Goal: Transaction & Acquisition: Purchase product/service

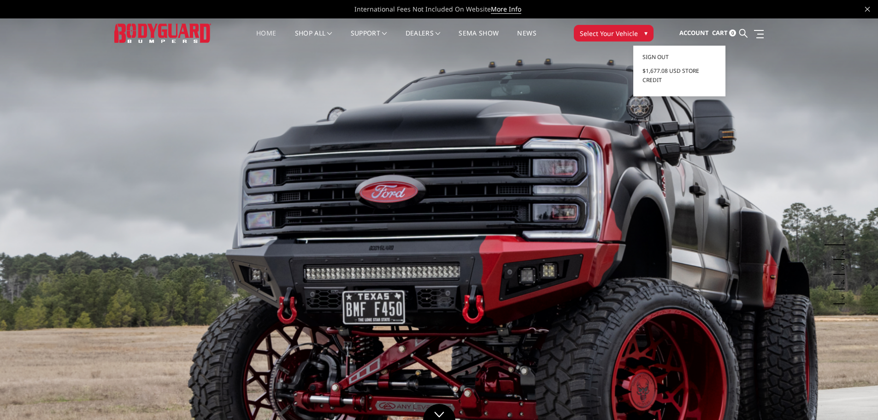
click at [697, 28] on link "Account" at bounding box center [695, 33] width 30 height 25
click at [650, 56] on span "Sign out" at bounding box center [656, 57] width 26 height 8
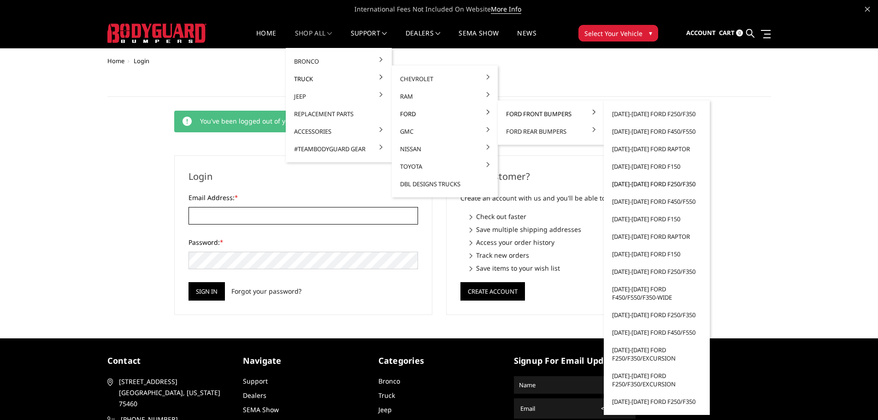
type input "[EMAIL_ADDRESS][DOMAIN_NAME]"
click at [644, 180] on link "[DATE]-[DATE] Ford F250/F350" at bounding box center [657, 184] width 99 height 18
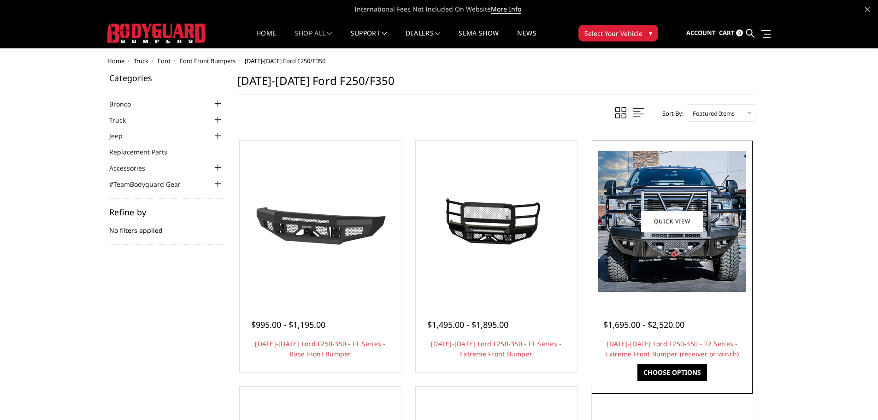
click at [680, 197] on img at bounding box center [672, 221] width 148 height 141
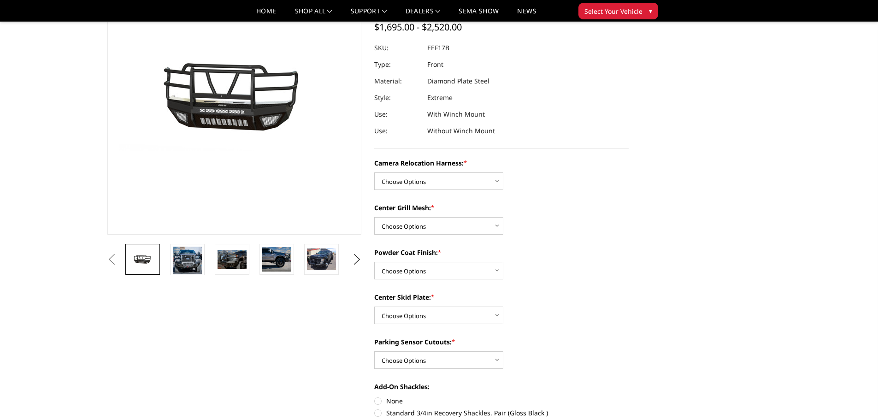
scroll to position [92, 0]
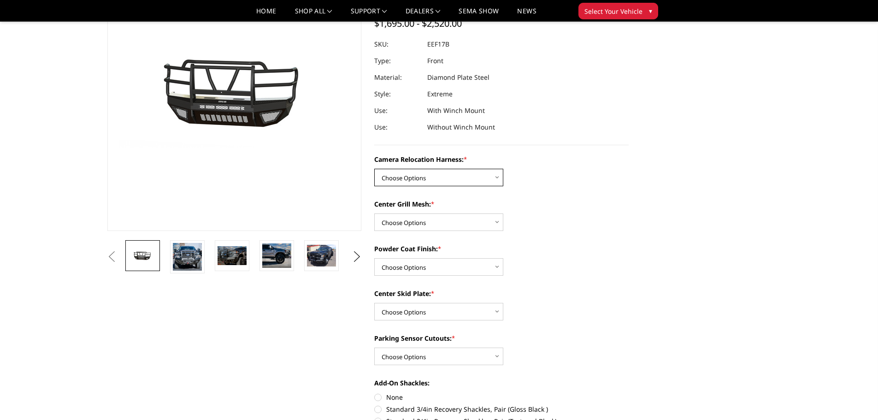
click at [459, 173] on select "Choose Options Without camera harness With camera harness" at bounding box center [438, 178] width 129 height 18
click at [374, 169] on select "Choose Options Without camera harness With camera harness" at bounding box center [438, 178] width 129 height 18
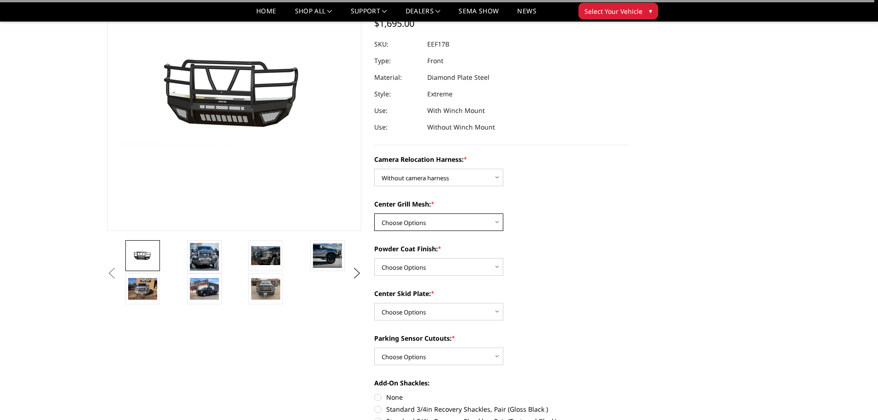
click at [456, 219] on select "Choose Options Without expanded metal With expanded metal" at bounding box center [438, 222] width 129 height 18
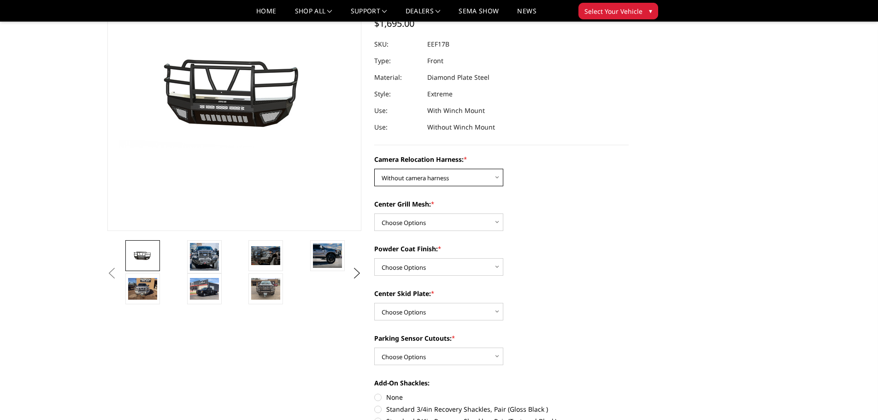
click at [456, 180] on select "Choose Options Without camera harness With camera harness" at bounding box center [438, 178] width 129 height 18
click at [458, 177] on select "Choose Options Without camera harness With camera harness" at bounding box center [438, 178] width 129 height 18
click at [454, 173] on select "Choose Options Without camera harness With camera harness" at bounding box center [438, 178] width 129 height 18
click at [374, 169] on select "Choose Options Without camera harness With camera harness" at bounding box center [438, 178] width 129 height 18
click at [449, 176] on select "Choose Options Without camera harness With camera harness" at bounding box center [438, 178] width 129 height 18
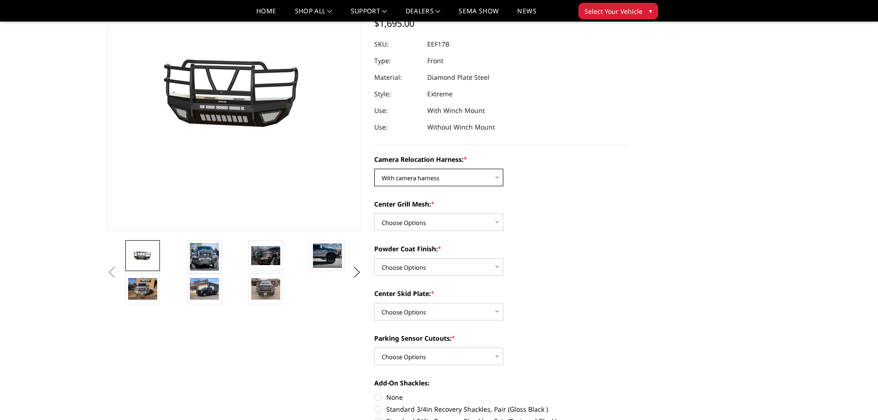
select select "3787"
click at [374, 169] on select "Choose Options Without camera harness With camera harness" at bounding box center [438, 178] width 129 height 18
click at [416, 220] on select "Choose Options Without expanded metal With expanded metal" at bounding box center [438, 222] width 129 height 18
select select "3784"
click at [374, 213] on select "Choose Options Without expanded metal With expanded metal" at bounding box center [438, 222] width 129 height 18
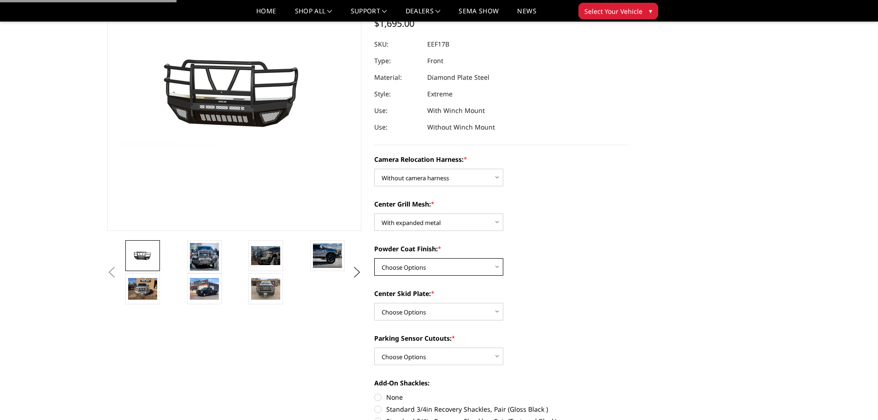
click at [434, 261] on select "Choose Options Textured Black Powder Coat Gloss Black Powder Coat Bare Metal" at bounding box center [438, 267] width 129 height 18
select select "3782"
click at [374, 258] on select "Choose Options Textured Black Powder Coat Gloss Black Powder Coat Bare Metal" at bounding box center [438, 267] width 129 height 18
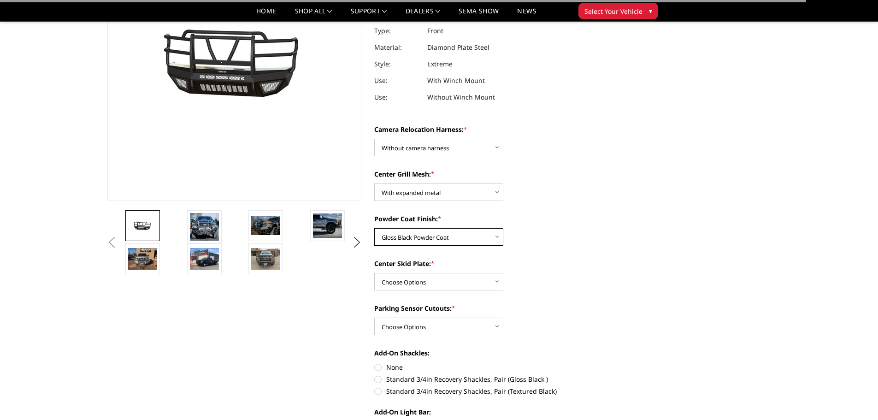
scroll to position [138, 0]
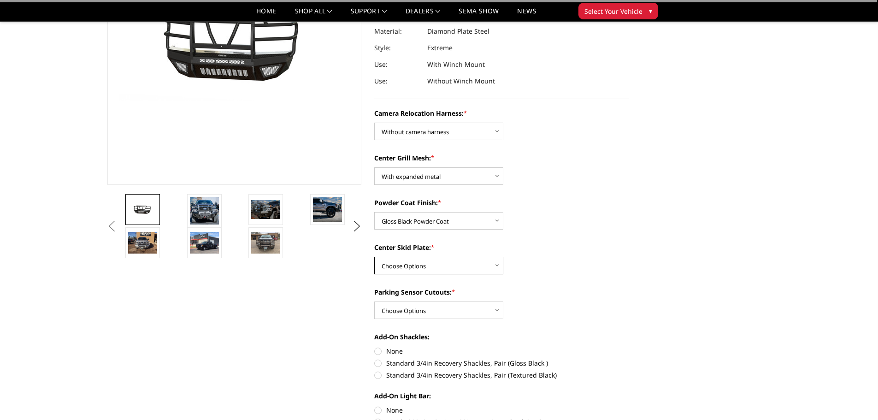
click at [424, 264] on select "Choose Options Winch Mount Skid Plate Standard Skid Plate (included) 2" Receive…" at bounding box center [438, 266] width 129 height 18
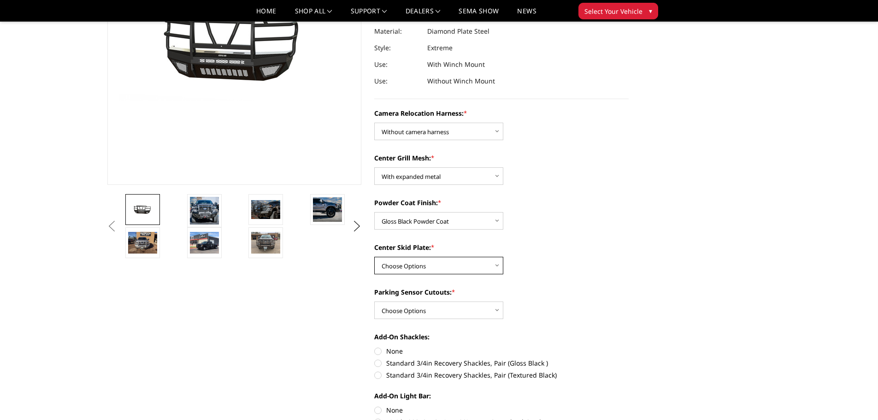
select select "3780"
click at [374, 257] on select "Choose Options Winch Mount Skid Plate Standard Skid Plate (included) 2" Receive…" at bounding box center [438, 266] width 129 height 18
click at [444, 307] on select "Choose Options No - Without Parking Sensor Cutouts" at bounding box center [438, 310] width 129 height 18
select select "3777"
click at [374, 301] on select "Choose Options No - Without Parking Sensor Cutouts" at bounding box center [438, 310] width 129 height 18
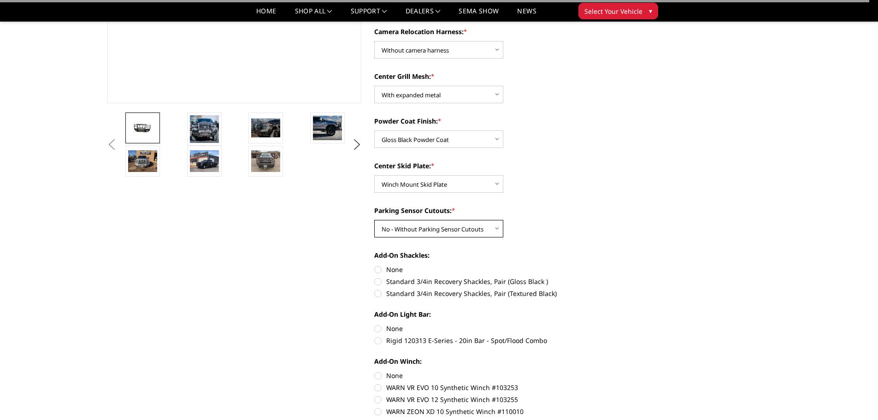
scroll to position [230, 0]
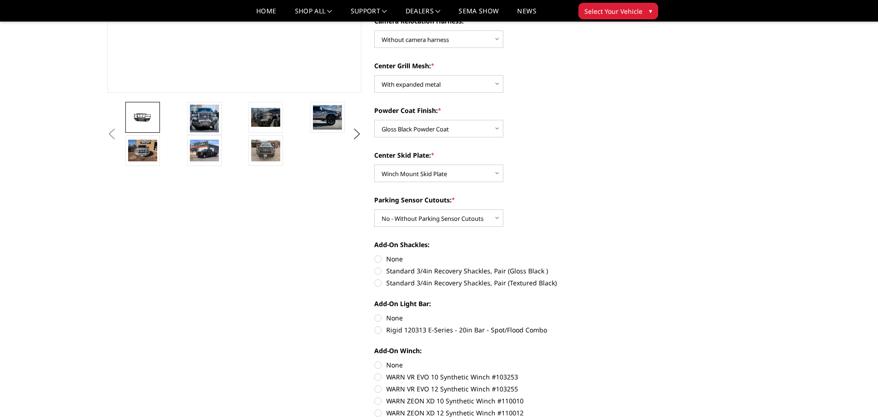
click at [379, 260] on label "None" at bounding box center [501, 259] width 254 height 10
click at [375, 254] on input "None" at bounding box center [374, 254] width 0 height 0
radio input "true"
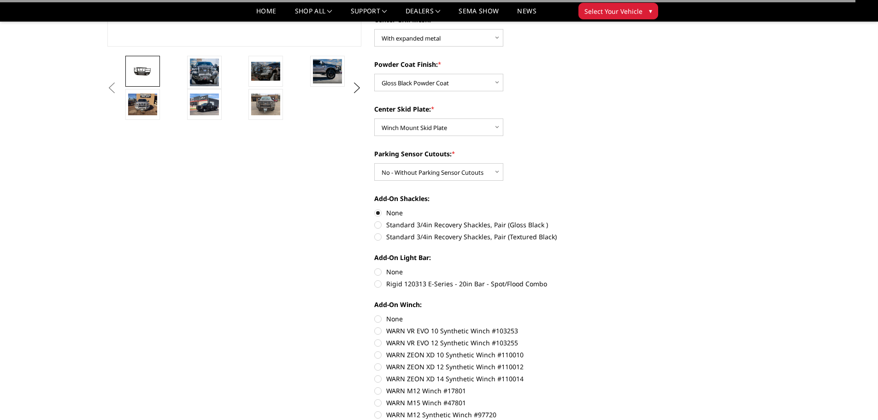
scroll to position [323, 0]
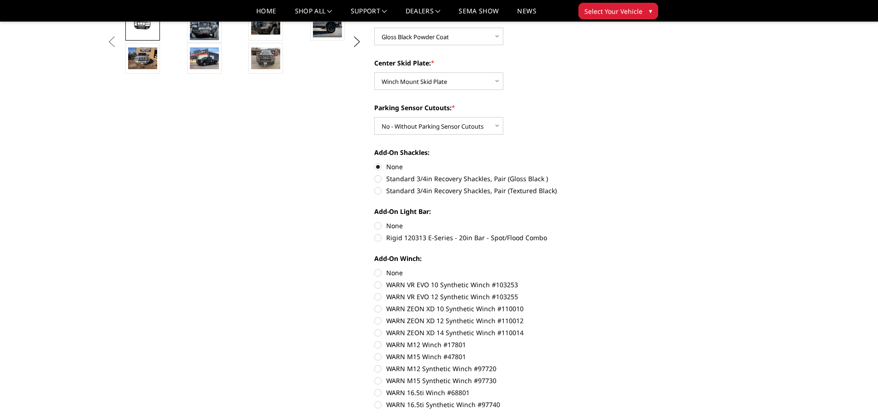
click at [379, 225] on label "None" at bounding box center [501, 226] width 254 height 10
click at [375, 221] on input "None" at bounding box center [374, 221] width 0 height 0
radio input "true"
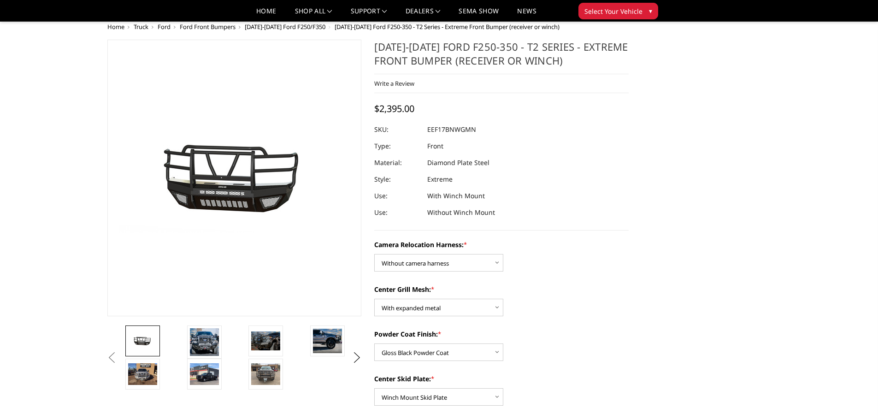
scroll to position [0, 0]
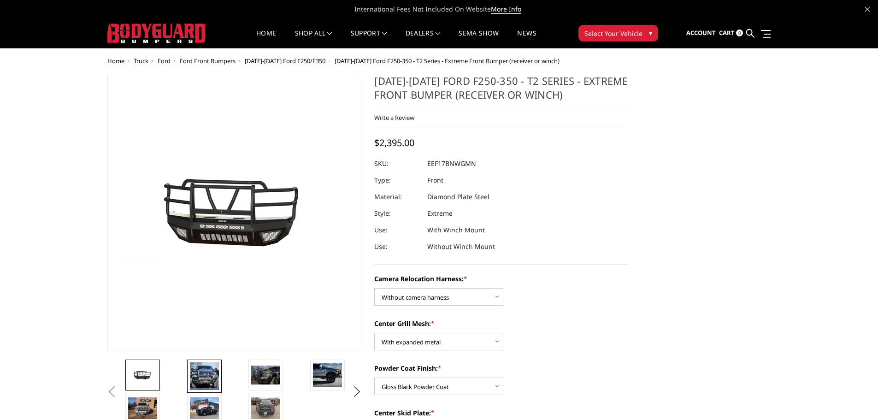
click at [208, 373] on img at bounding box center [204, 376] width 29 height 28
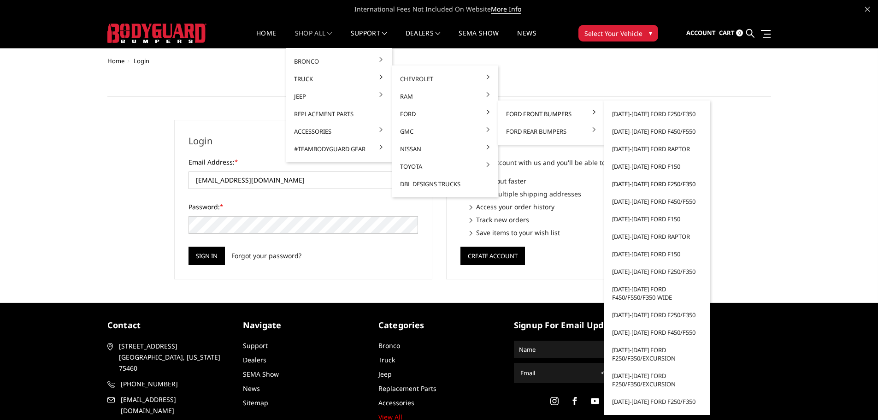
click at [668, 182] on link "[DATE]-[DATE] Ford F250/F350" at bounding box center [657, 184] width 99 height 18
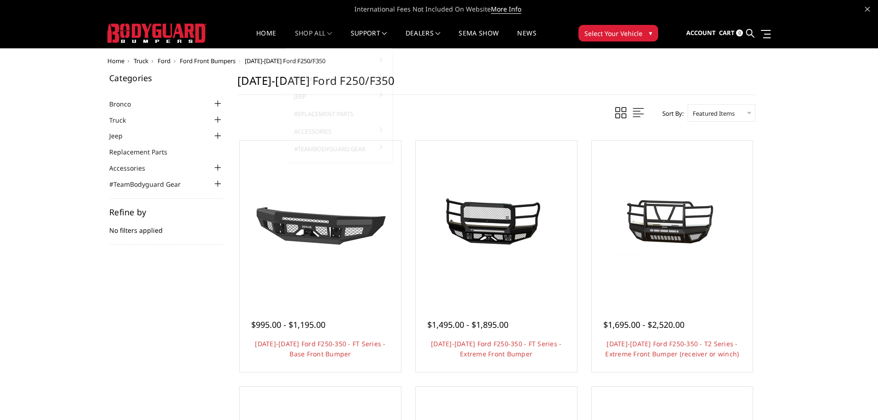
click at [313, 30] on link "shop all" at bounding box center [313, 39] width 37 height 18
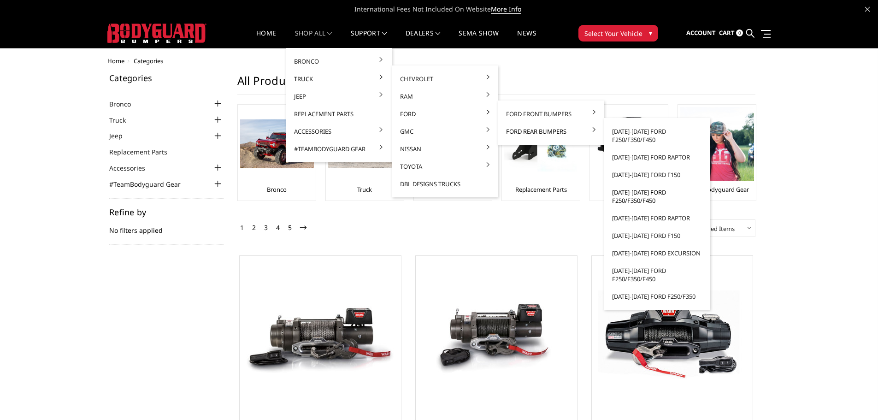
click at [634, 195] on link "[DATE]-[DATE] Ford F250/F350/F450" at bounding box center [657, 196] width 99 height 26
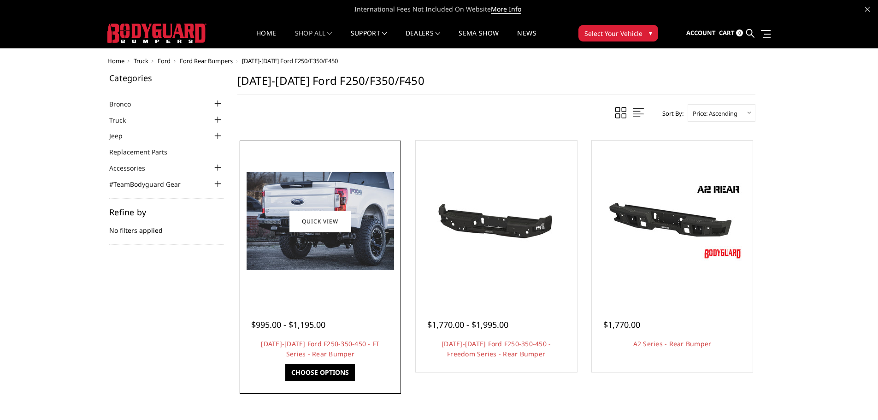
click at [310, 268] on img at bounding box center [321, 221] width 148 height 98
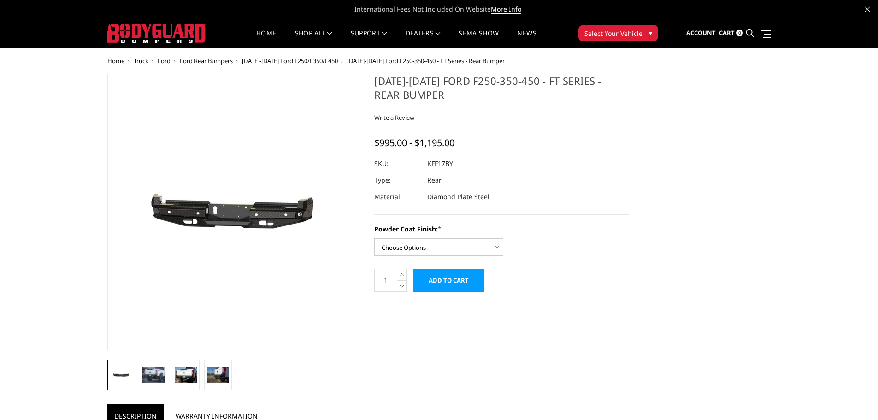
click at [160, 375] on img at bounding box center [153, 374] width 22 height 15
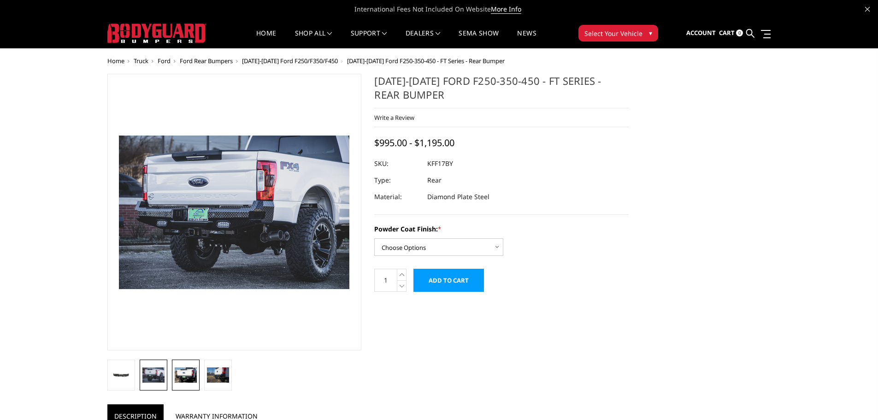
click at [179, 373] on img at bounding box center [186, 374] width 22 height 15
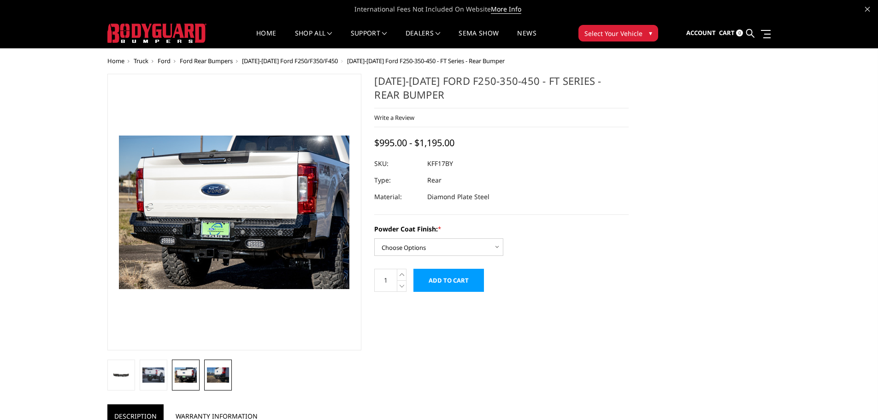
click at [225, 375] on img at bounding box center [218, 374] width 22 height 15
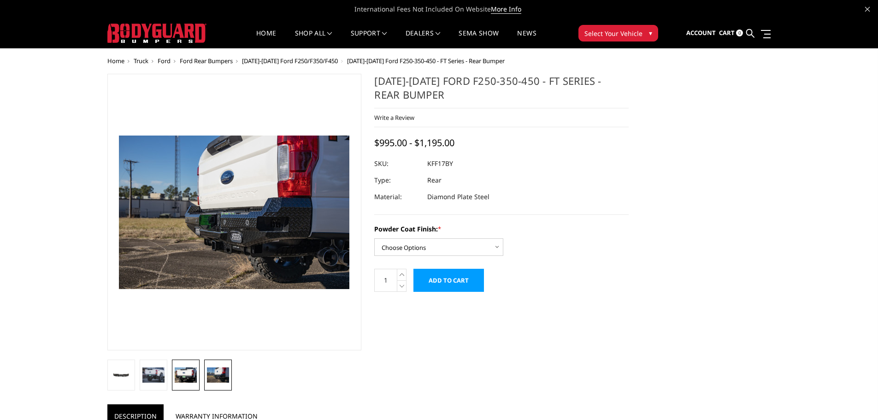
click at [189, 378] on img at bounding box center [186, 374] width 22 height 15
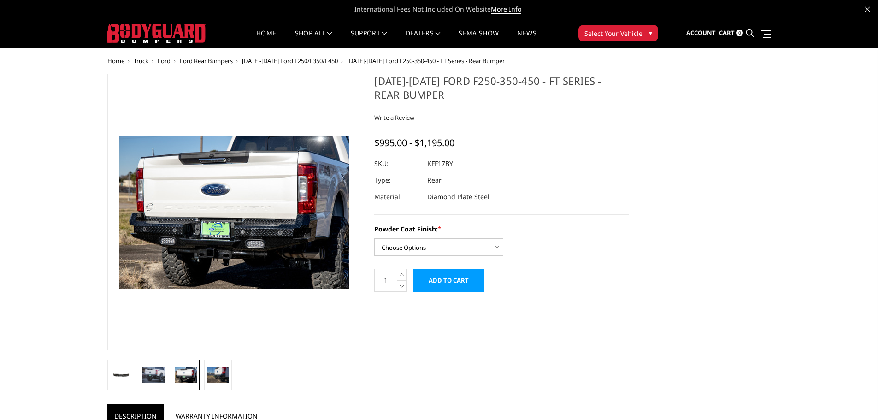
click at [160, 380] on img at bounding box center [153, 374] width 22 height 15
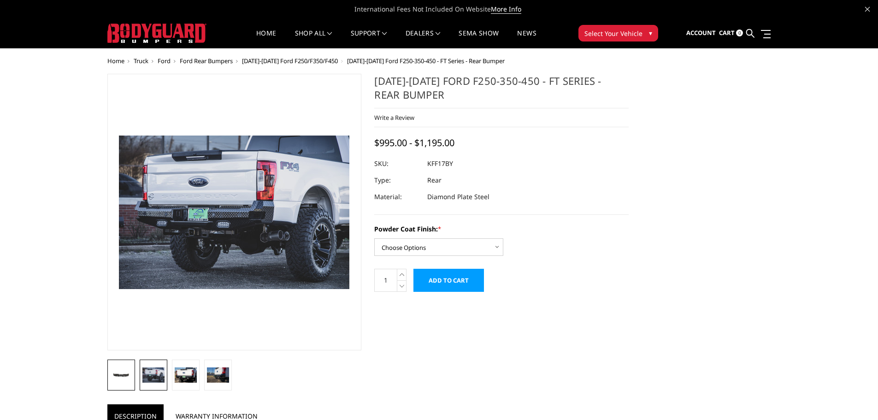
click at [131, 381] on link at bounding box center [121, 375] width 28 height 31
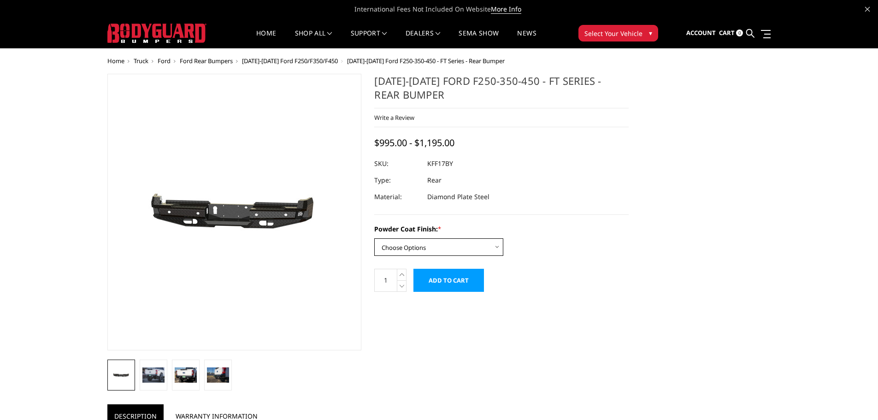
click at [467, 243] on select "Choose Options Bare Metal Gloss Black Powder Coat Textured Black Powder Coat" at bounding box center [438, 247] width 129 height 18
select select "3409"
click at [374, 238] on select "Choose Options Bare Metal Gloss Black Powder Coat Textured Black Powder Coat" at bounding box center [438, 247] width 129 height 18
click at [448, 285] on input "Add to Cart" at bounding box center [449, 280] width 71 height 23
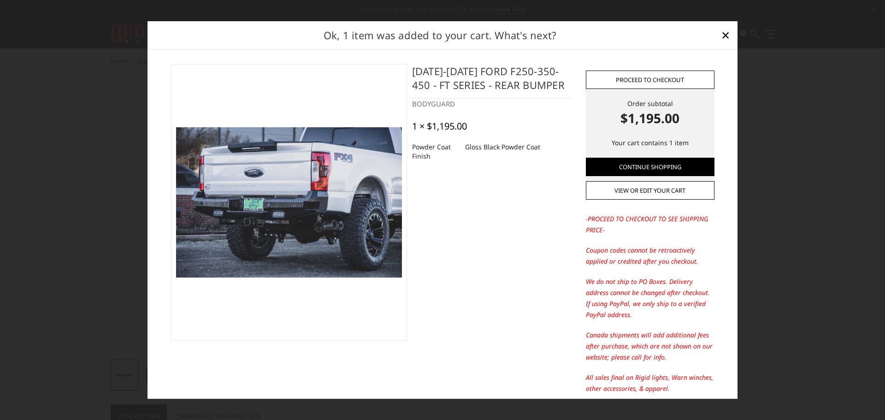
click at [654, 79] on link "Proceed to checkout" at bounding box center [650, 80] width 129 height 18
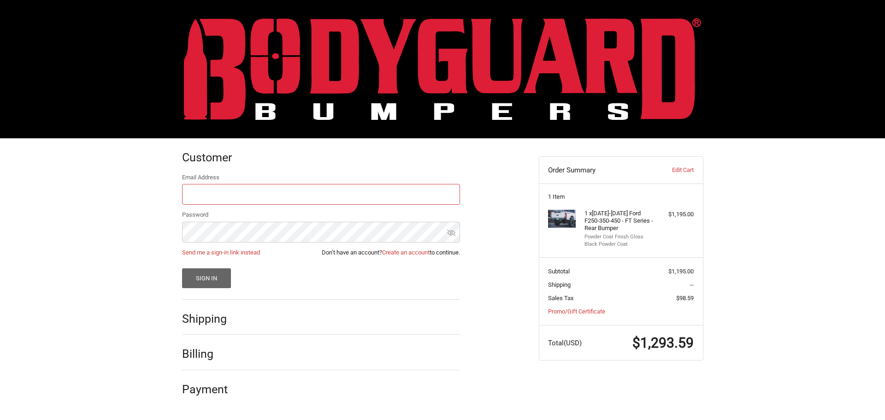
type input "[EMAIL_ADDRESS][DOMAIN_NAME]"
click at [193, 277] on button "Sign In" at bounding box center [206, 278] width 49 height 20
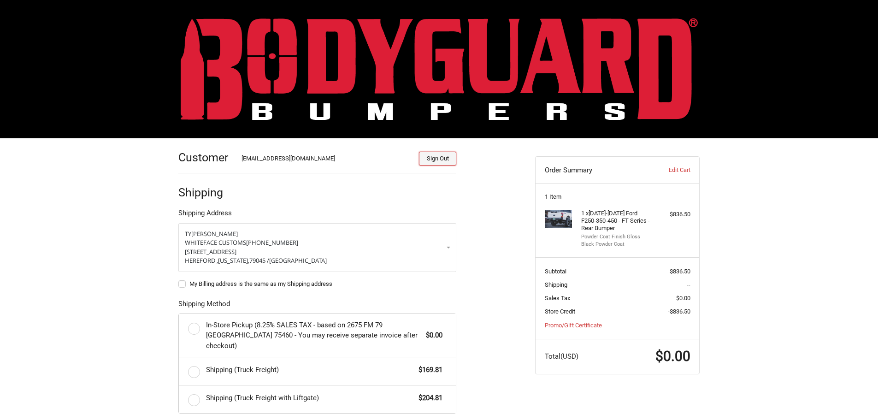
click at [443, 160] on button "Sign Out" at bounding box center [437, 159] width 37 height 14
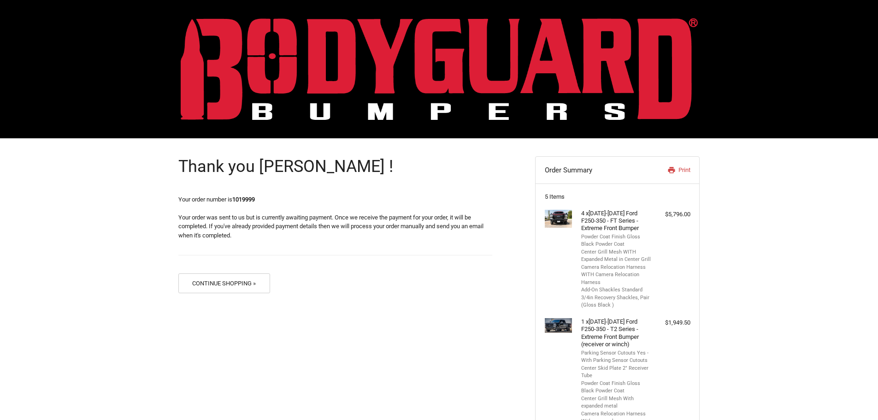
click at [407, 48] on img at bounding box center [439, 69] width 517 height 102
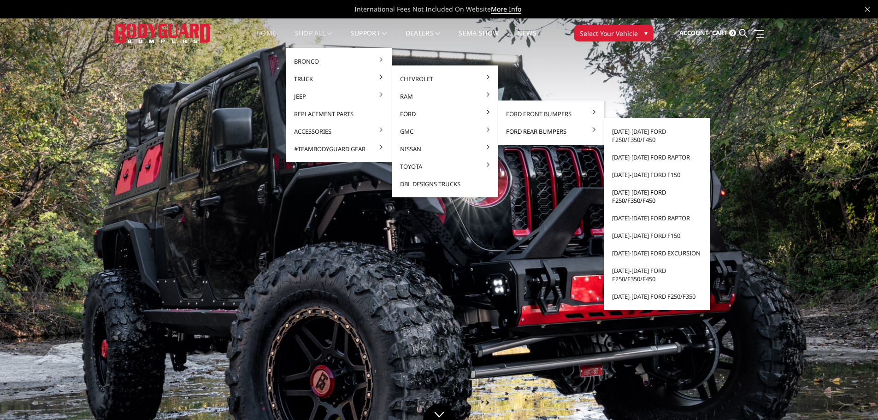
click at [643, 198] on link "[DATE]-[DATE] Ford F250/F350/F450" at bounding box center [657, 196] width 99 height 26
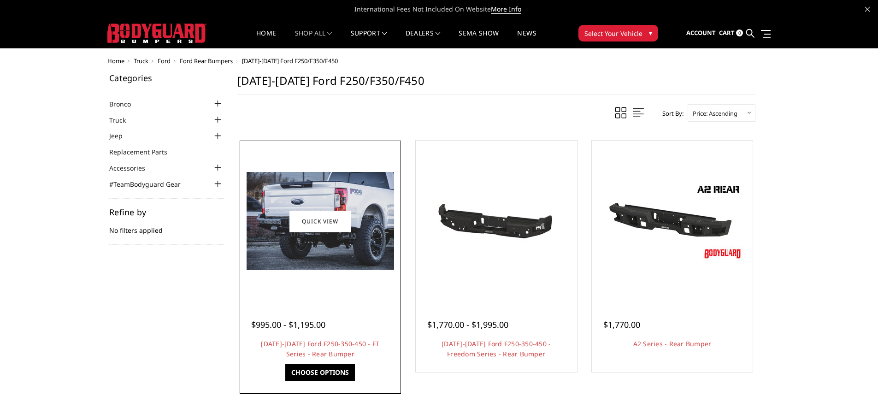
click at [331, 244] on img at bounding box center [321, 221] width 148 height 98
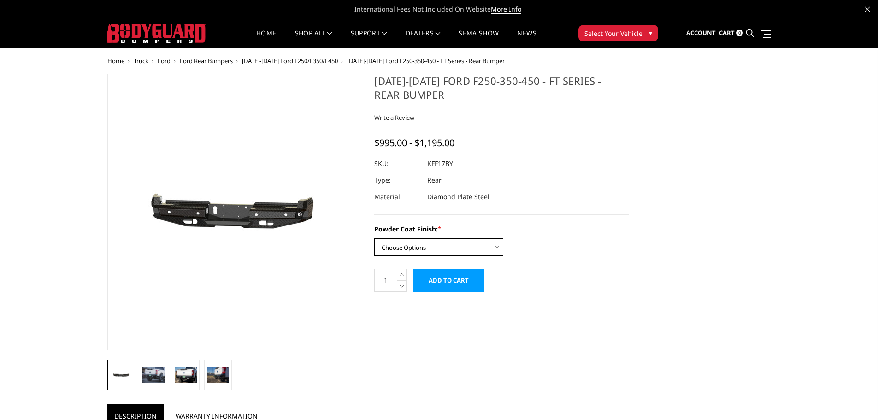
click at [462, 245] on select "Choose Options Bare Metal Gloss Black Powder Coat Textured Black Powder Coat" at bounding box center [438, 247] width 129 height 18
select select "3409"
click at [374, 238] on select "Choose Options Bare Metal Gloss Black Powder Coat Textured Black Powder Coat" at bounding box center [438, 247] width 129 height 18
click at [453, 279] on input "Add to Cart" at bounding box center [449, 280] width 71 height 23
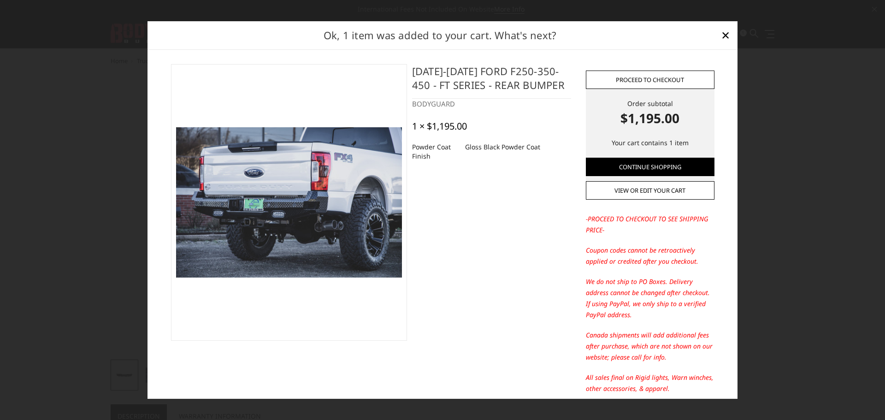
click at [634, 78] on link "Proceed to checkout" at bounding box center [650, 80] width 129 height 18
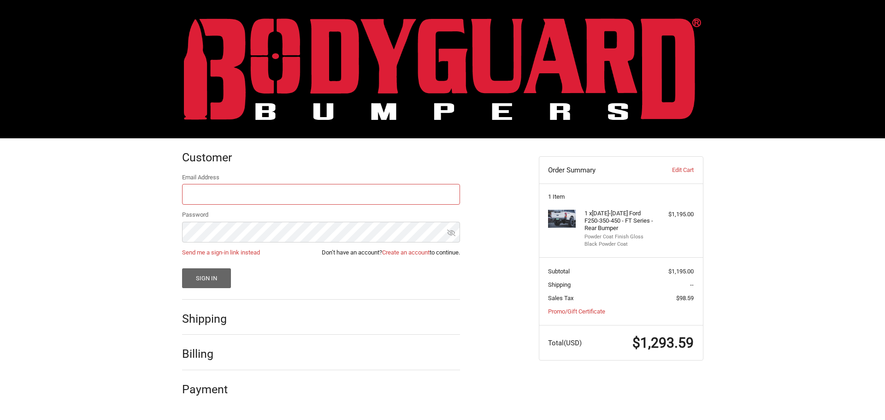
type input "[EMAIL_ADDRESS][DOMAIN_NAME]"
click at [205, 281] on button "Sign In" at bounding box center [206, 278] width 49 height 20
